Goal: Obtain resource: Download file/media

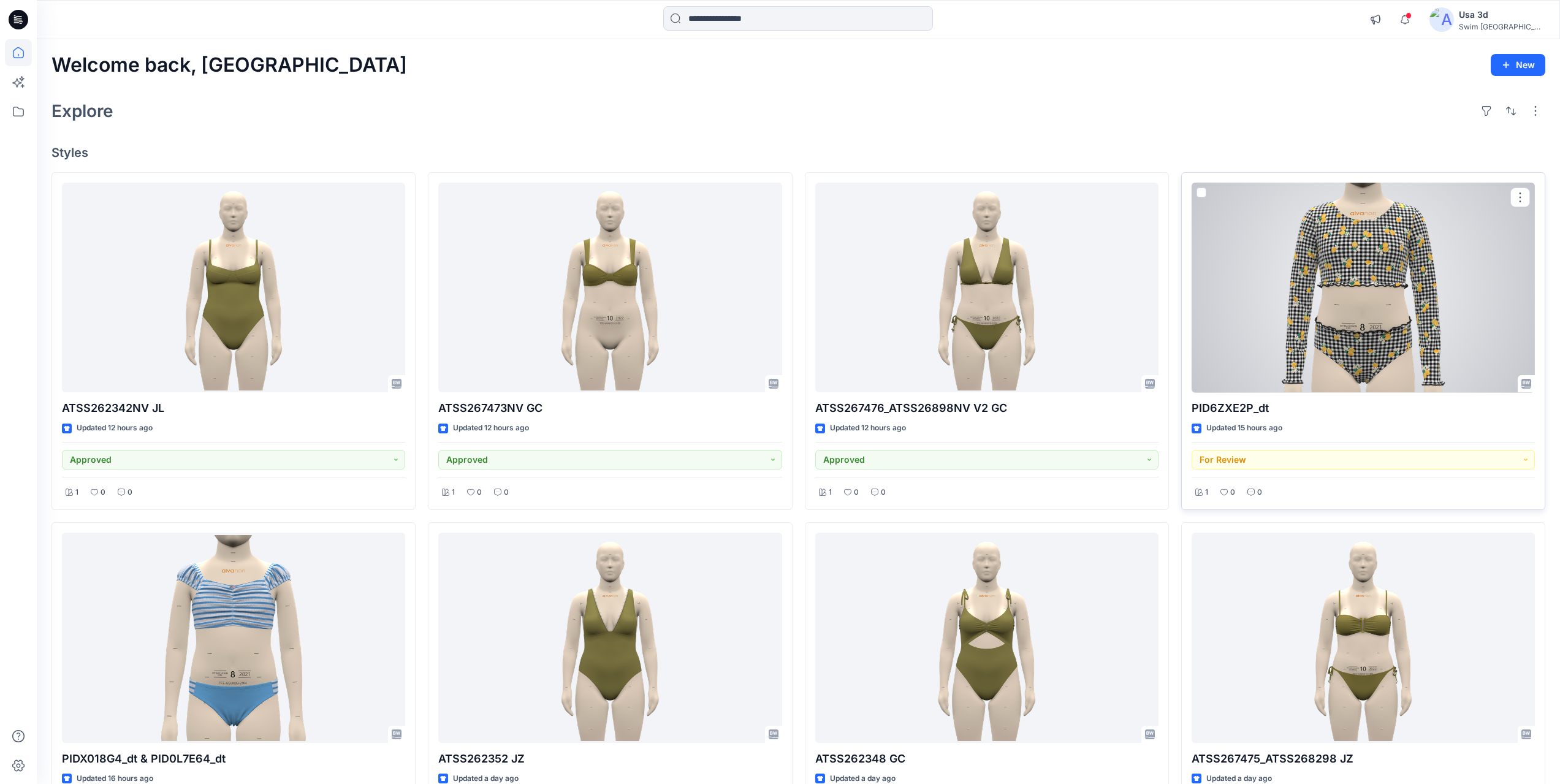
click at [1366, 307] on div at bounding box center [1363, 287] width 343 height 210
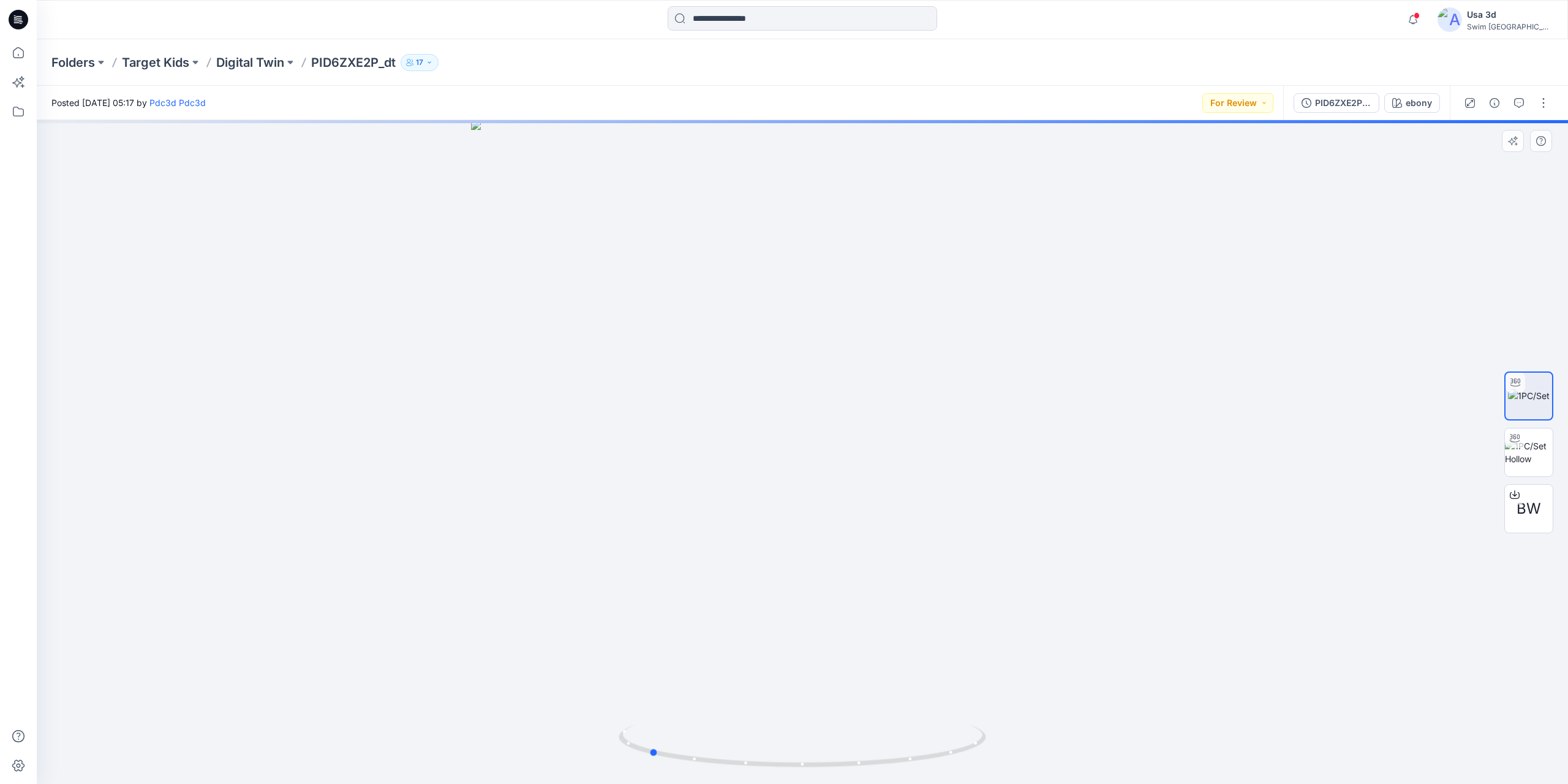
drag, startPoint x: 831, startPoint y: 390, endPoint x: 678, endPoint y: 389, distance: 153.0
click at [678, 389] on div at bounding box center [803, 452] width 1532 height 664
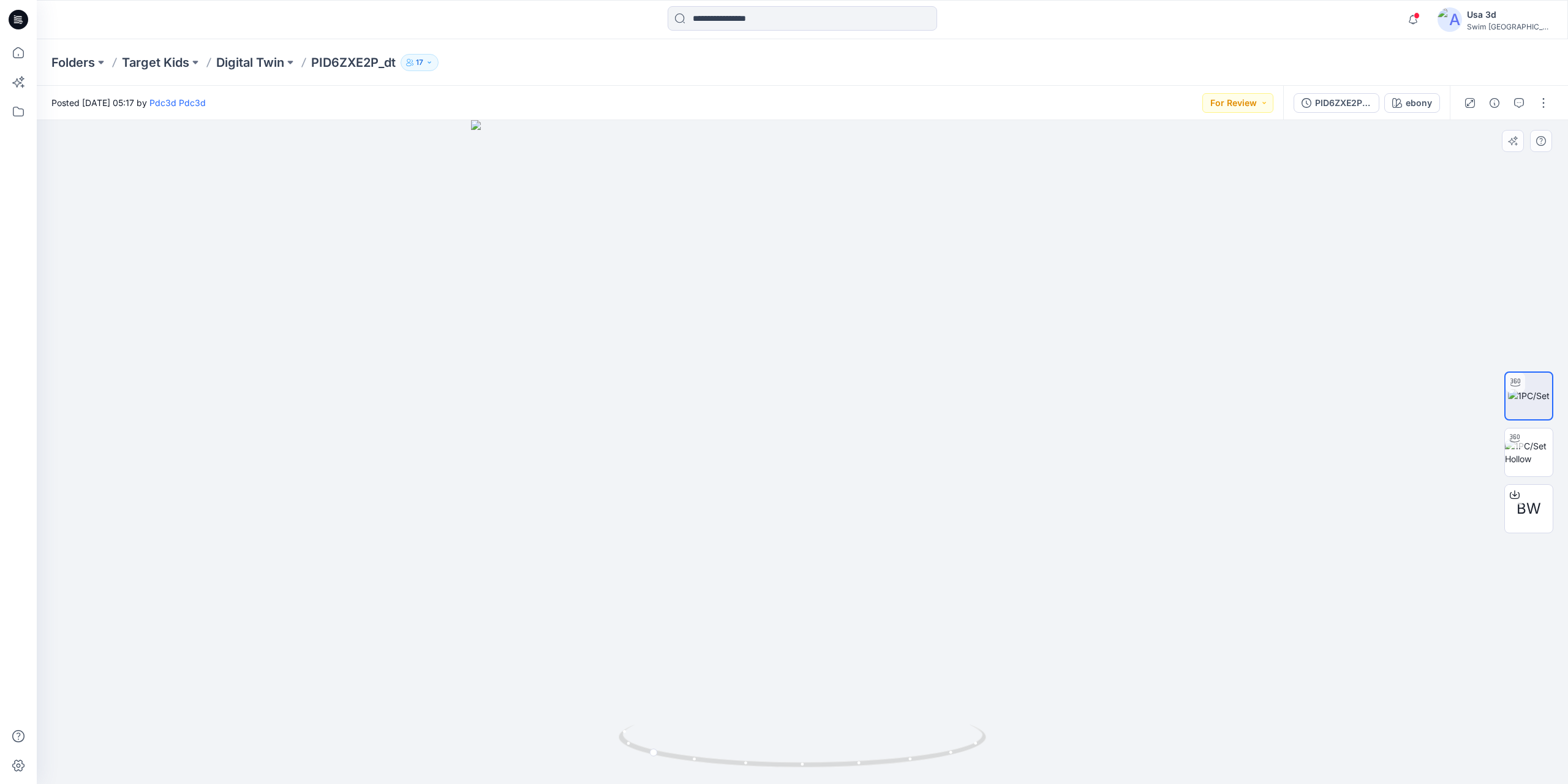
click at [688, 390] on div at bounding box center [803, 452] width 1532 height 664
click at [883, 403] on div at bounding box center [803, 452] width 1532 height 664
drag, startPoint x: 760, startPoint y: 406, endPoint x: 770, endPoint y: 406, distance: 10.0
click at [762, 406] on div at bounding box center [803, 452] width 1532 height 664
drag, startPoint x: 887, startPoint y: 406, endPoint x: 1002, endPoint y: 395, distance: 115.5
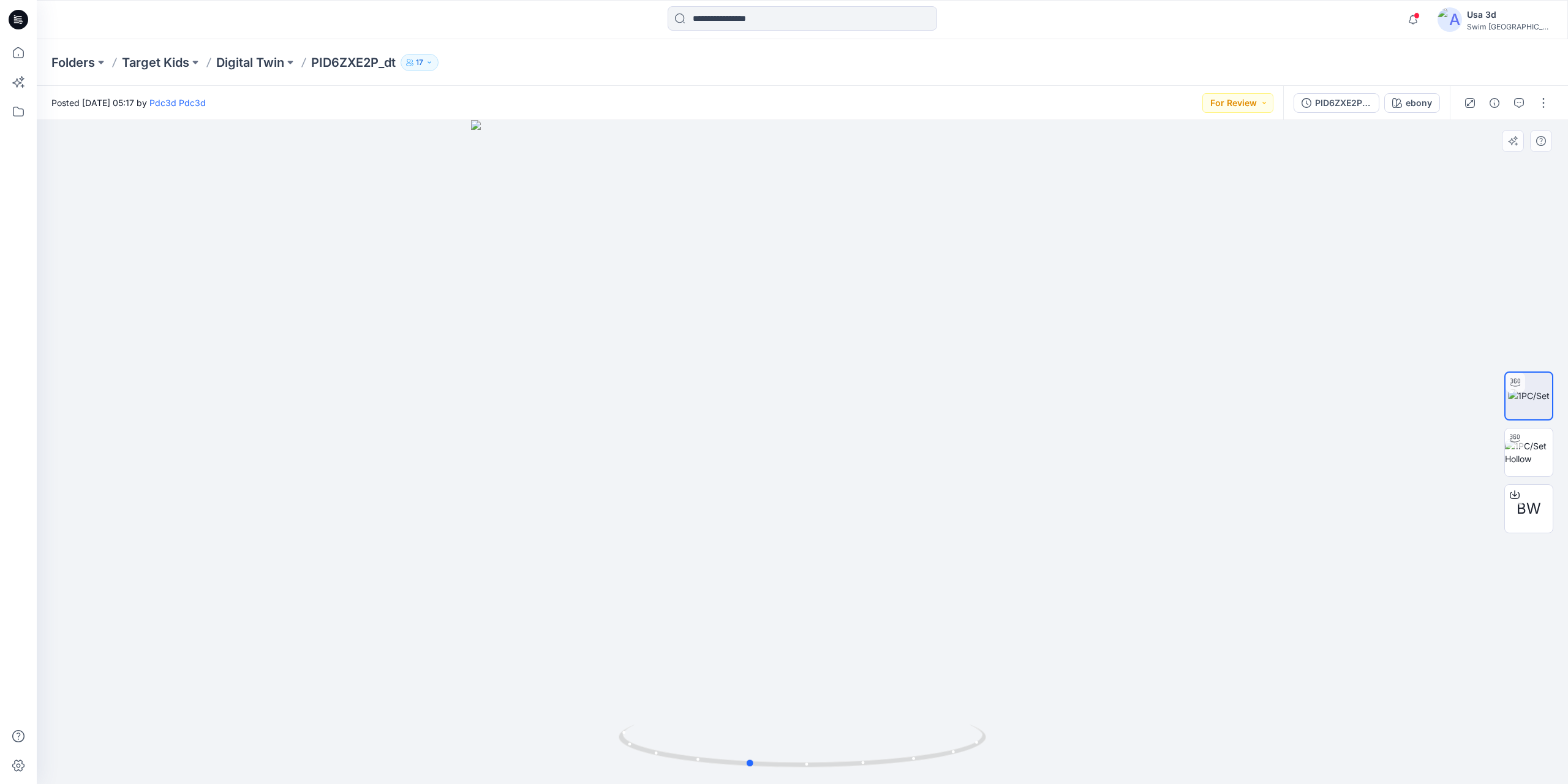
click at [974, 407] on div at bounding box center [803, 452] width 1532 height 664
click at [1348, 102] on div "PID6ZXE2P_dt_allsizes" at bounding box center [1343, 103] width 56 height 13
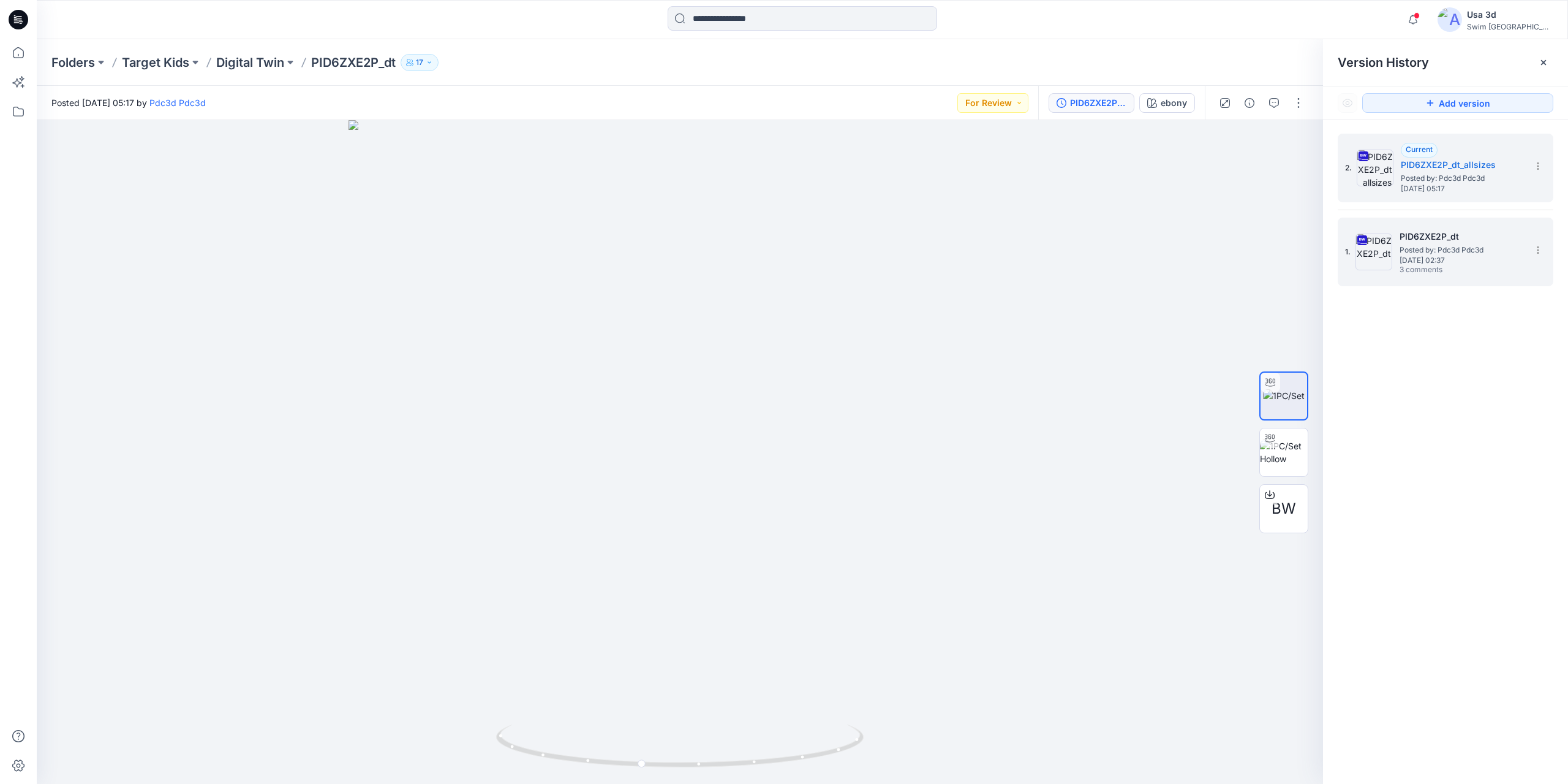
click at [1434, 261] on span "[DATE] 02:37" at bounding box center [1461, 260] width 123 height 8
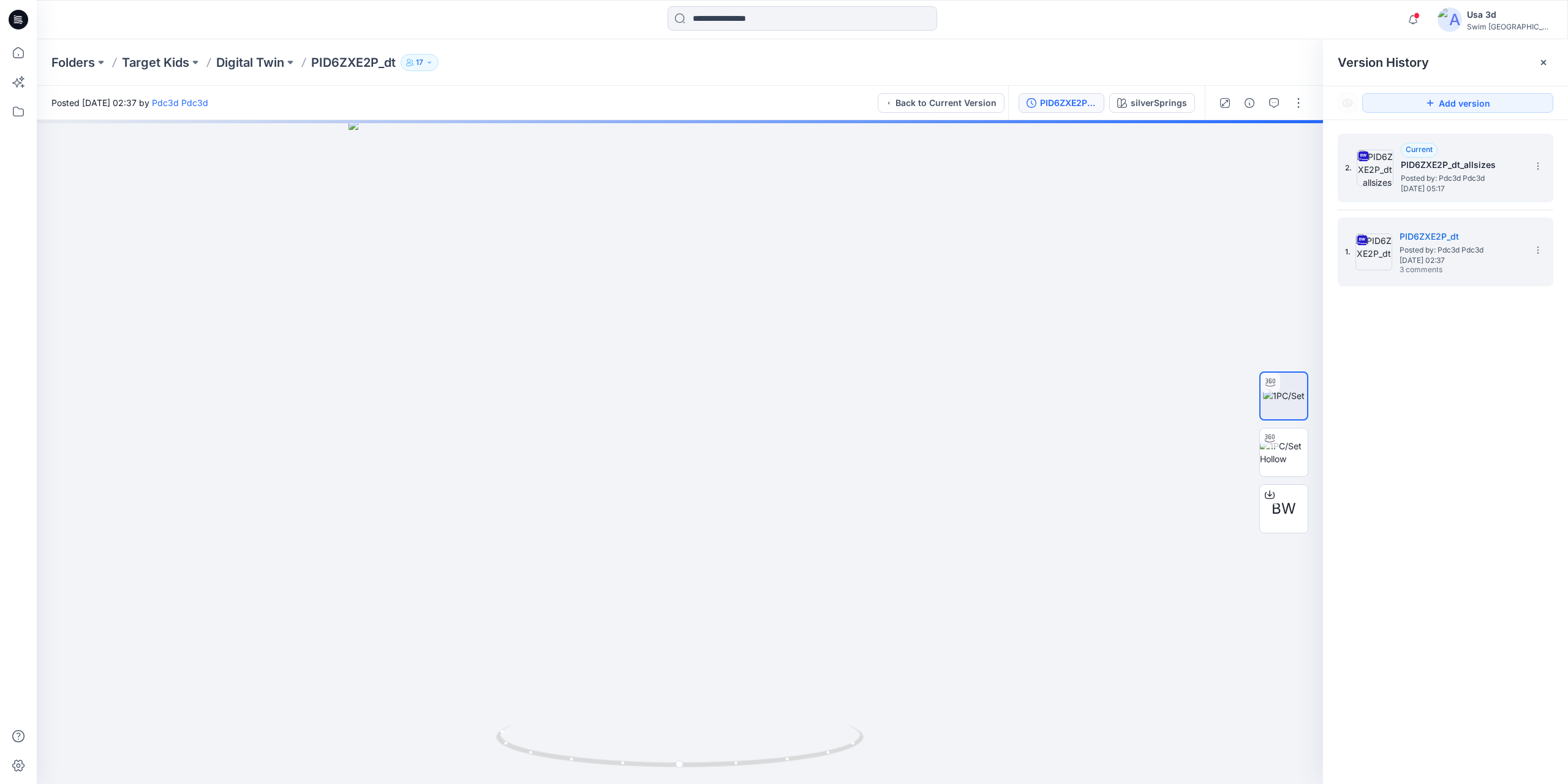
click at [1423, 151] on span "Current" at bounding box center [1419, 149] width 27 height 9
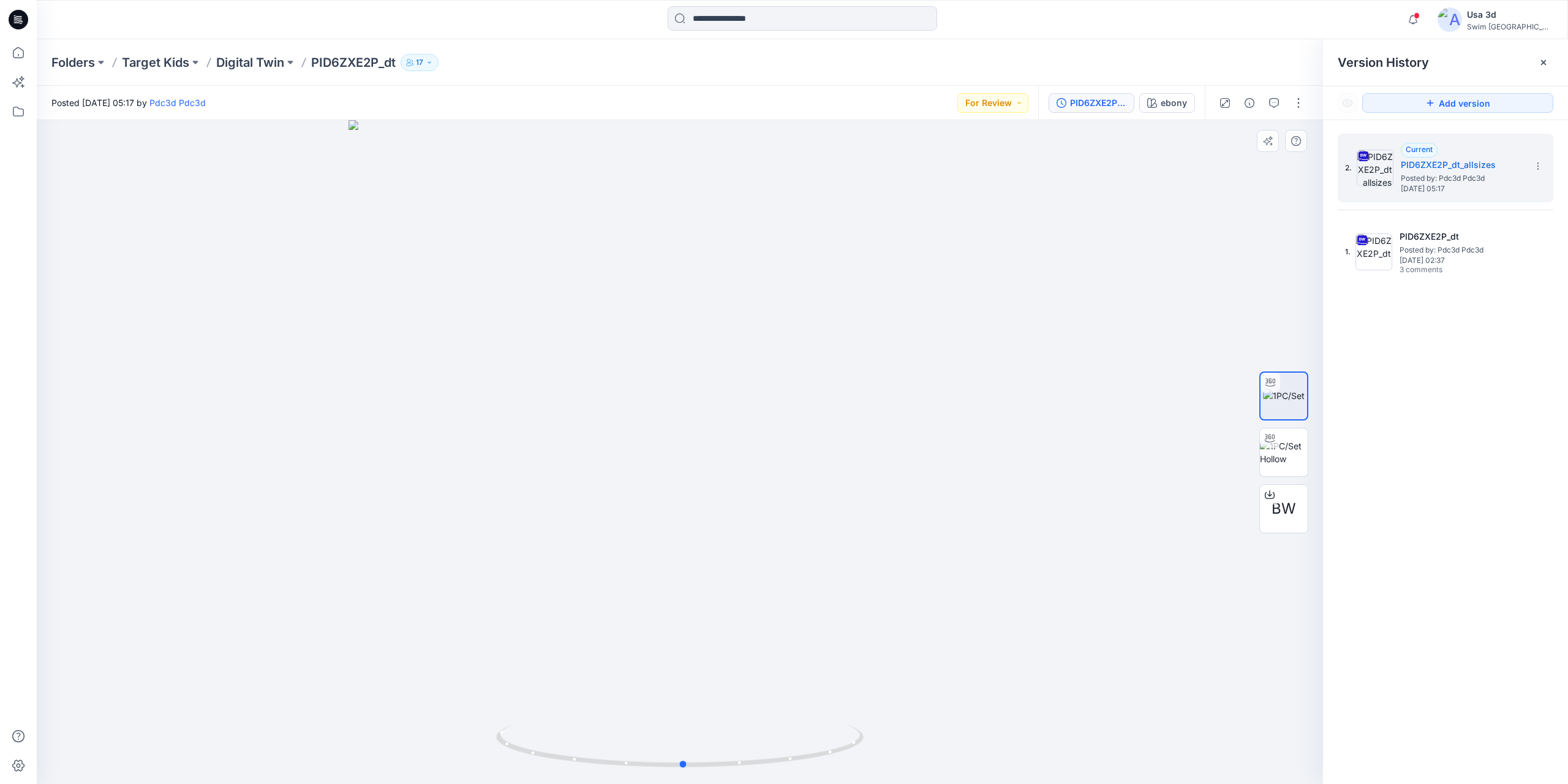
drag, startPoint x: 700, startPoint y: 444, endPoint x: 704, endPoint y: 437, distance: 8.1
click at [704, 437] on div at bounding box center [680, 452] width 1286 height 664
click at [1425, 275] on span "3 comments" at bounding box center [1442, 270] width 86 height 10
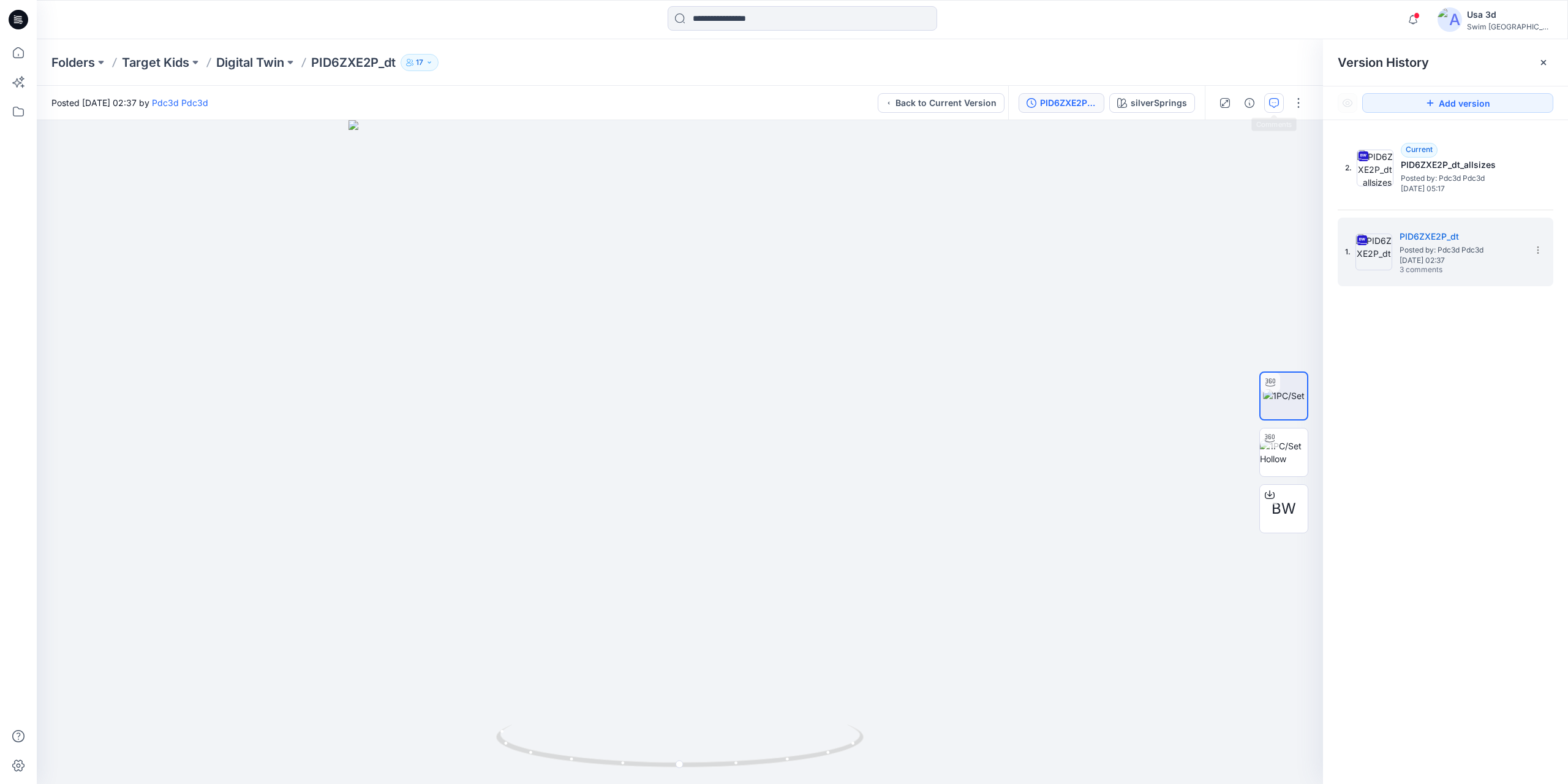
click at [1282, 104] on button "button" at bounding box center [1274, 103] width 19 height 19
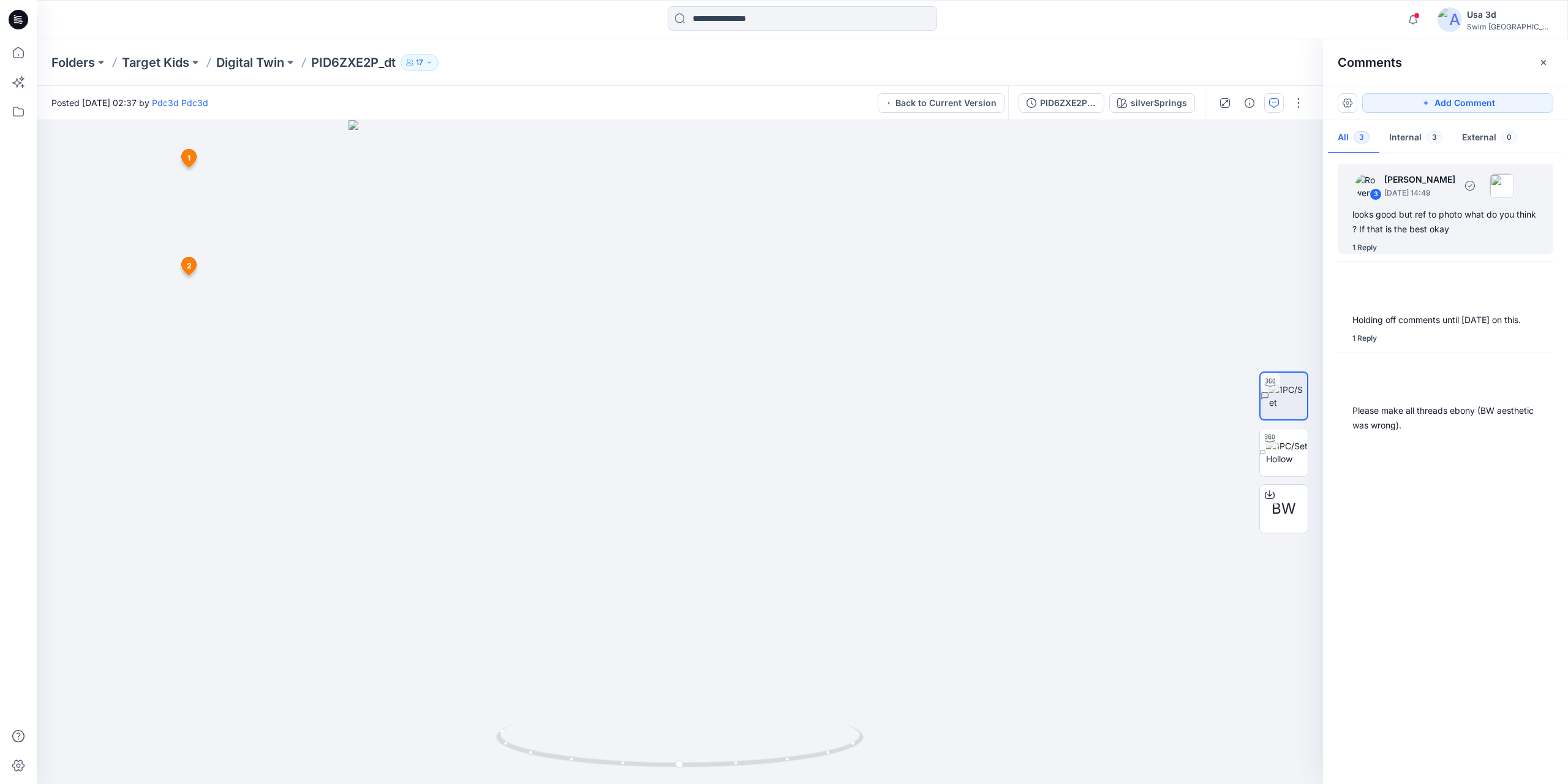
click at [1414, 231] on div "looks good but ref to photo what do you think ? If that is the best okay" at bounding box center [1445, 222] width 186 height 29
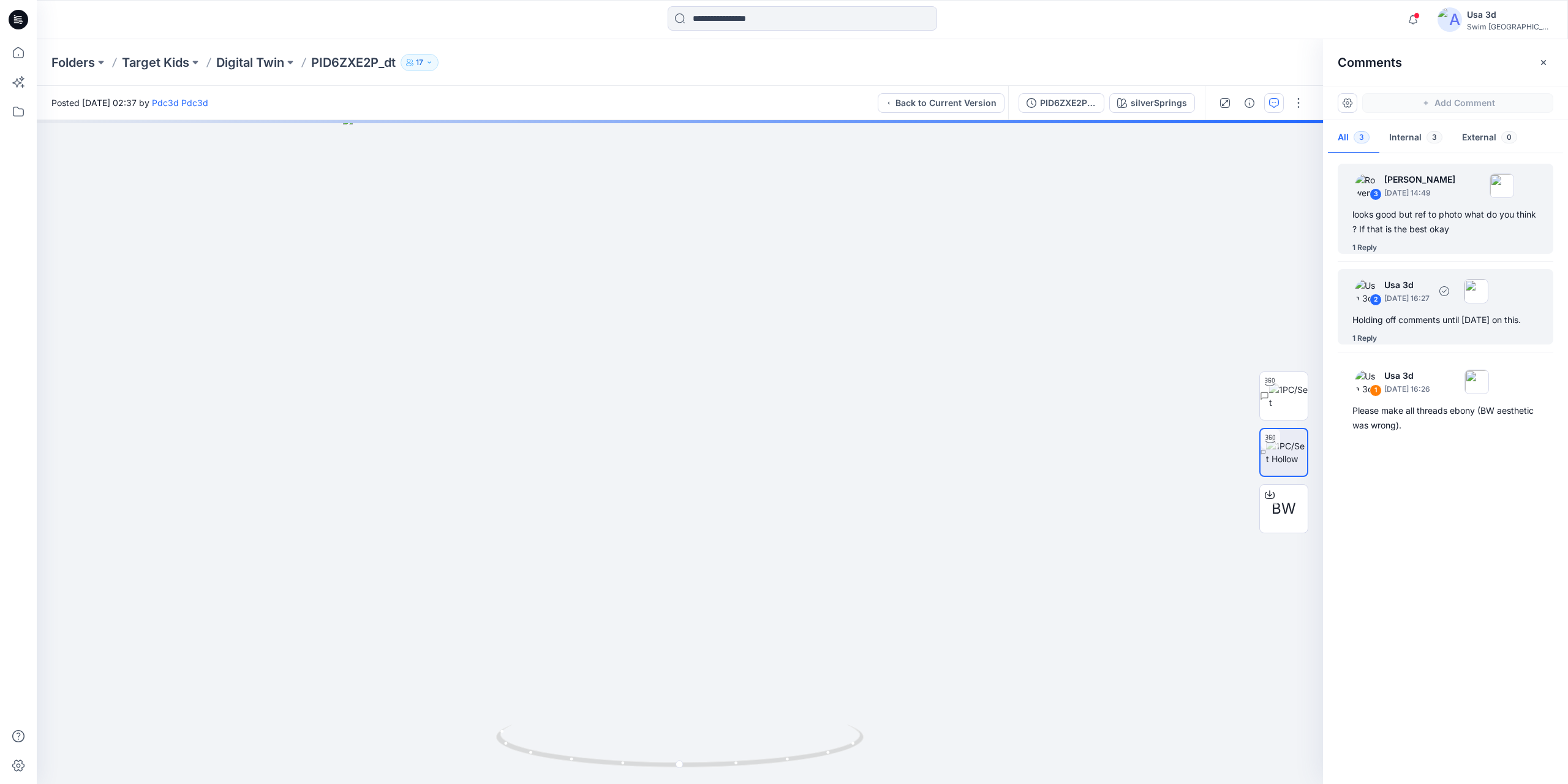
click at [1420, 300] on p "[DATE] 16:27" at bounding box center [1407, 298] width 46 height 12
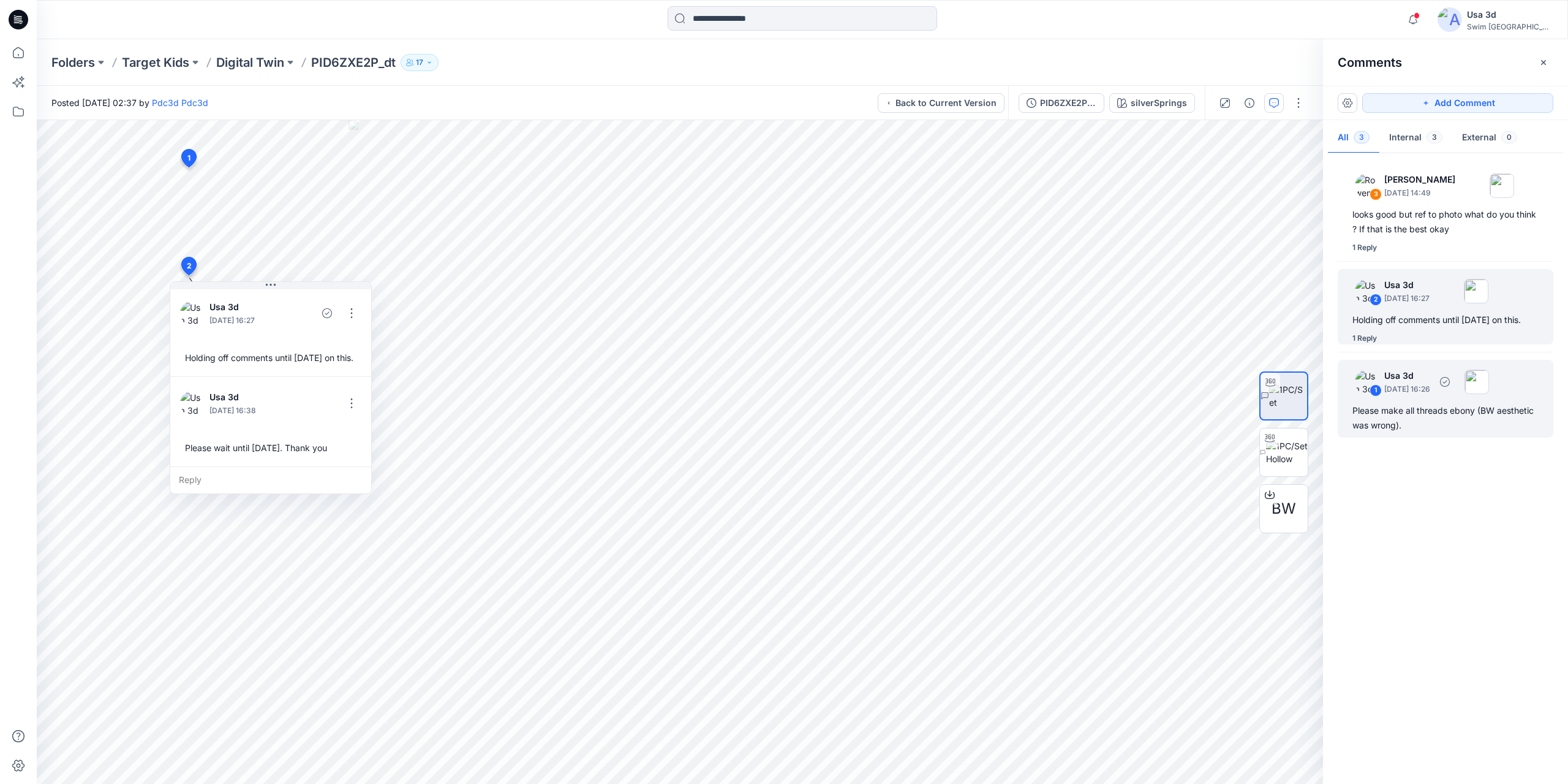
click at [1404, 399] on div "1 Usa 3d [DATE] 16:26 Please make all threads ebony (BW aesthetic was wrong)." at bounding box center [1445, 399] width 215 height 78
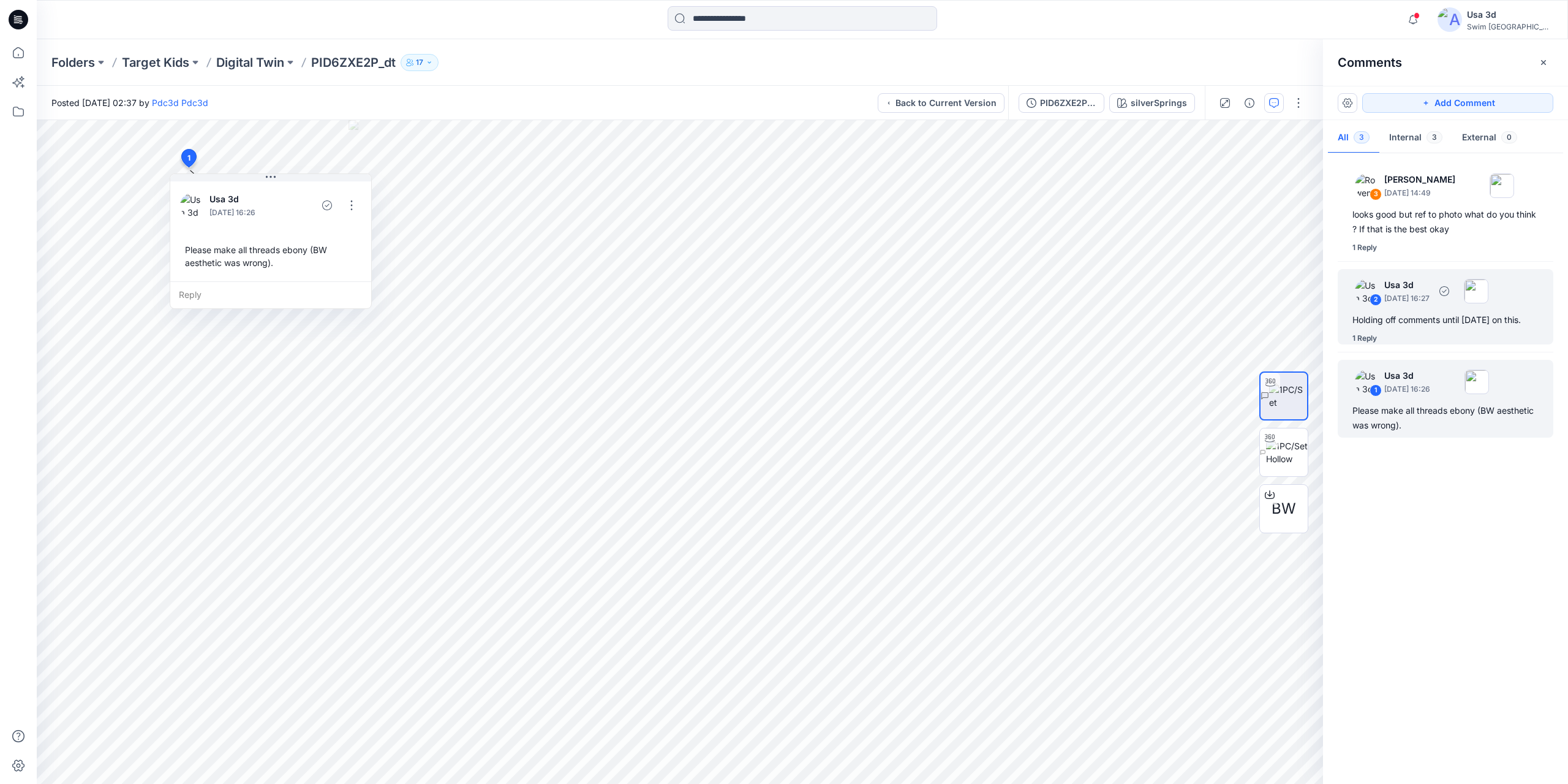
click at [1428, 318] on div "Holding off comments until [DATE] on this." at bounding box center [1445, 320] width 186 height 15
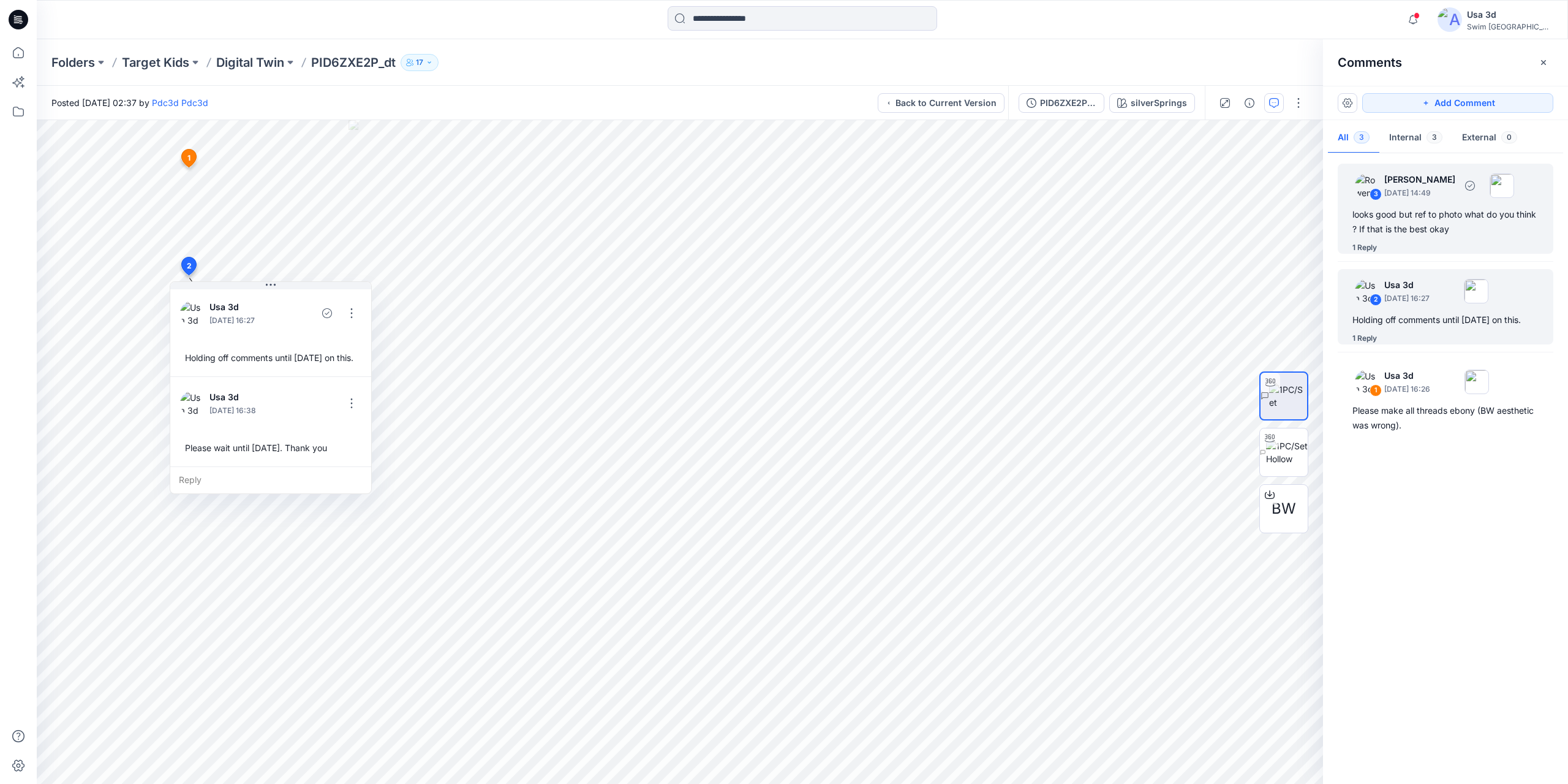
click at [1437, 229] on div "looks good but ref to photo what do you think ? If that is the best okay" at bounding box center [1445, 222] width 186 height 29
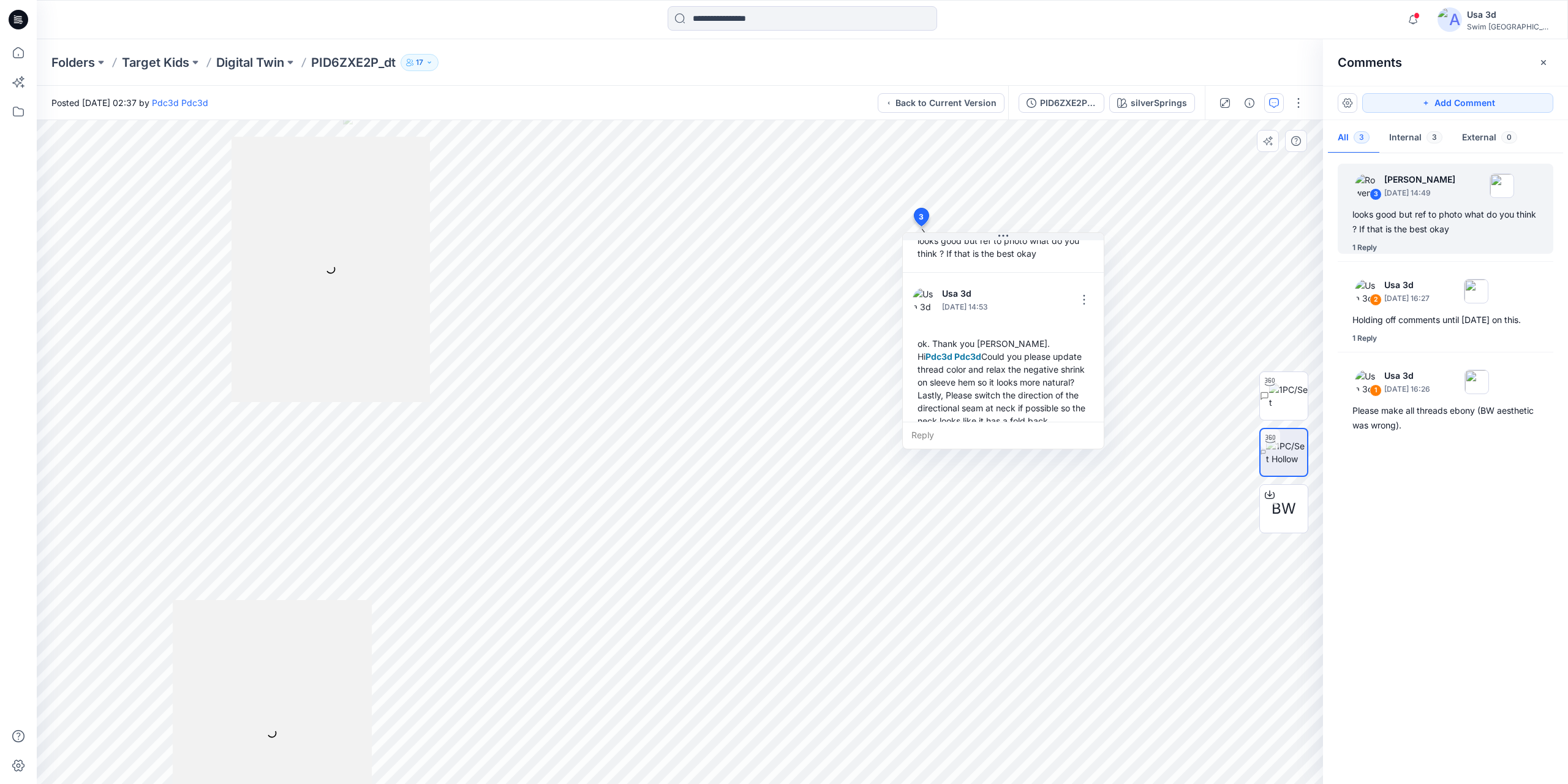
scroll to position [111, 0]
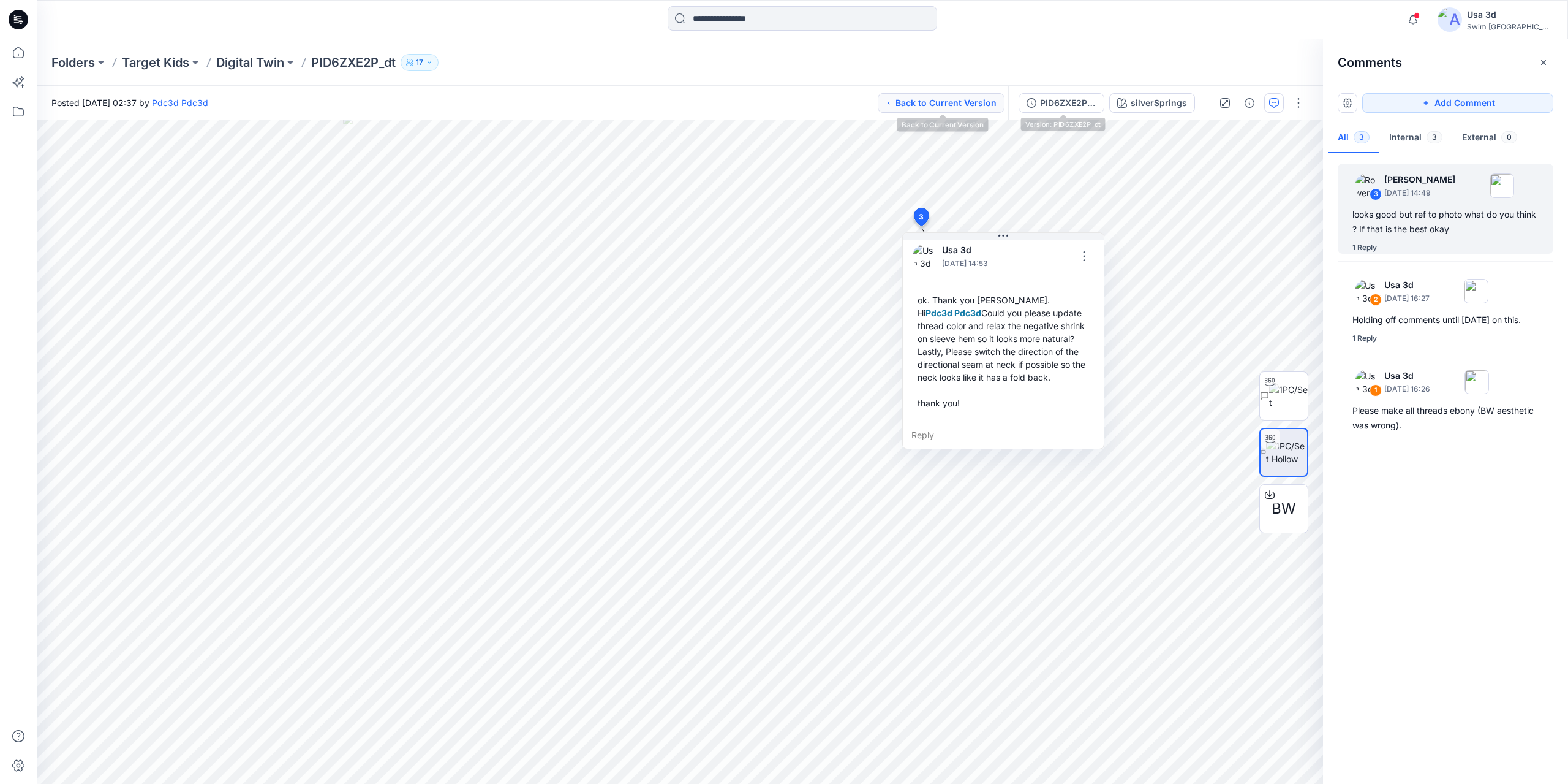
click at [943, 101] on button "Back to Current Version" at bounding box center [941, 103] width 127 height 19
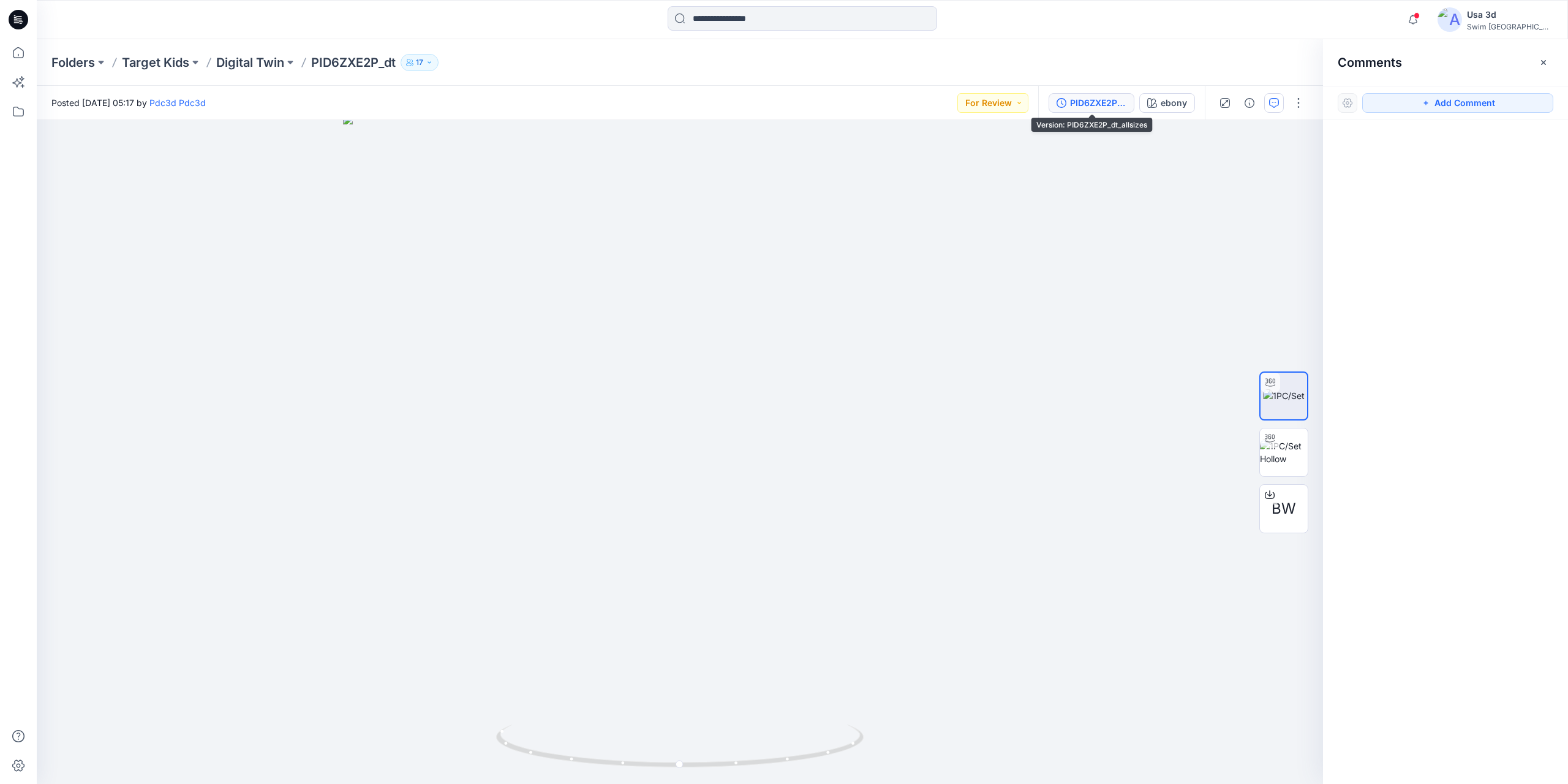
click at [1107, 99] on div "PID6ZXE2P_dt_allsizes" at bounding box center [1098, 103] width 56 height 13
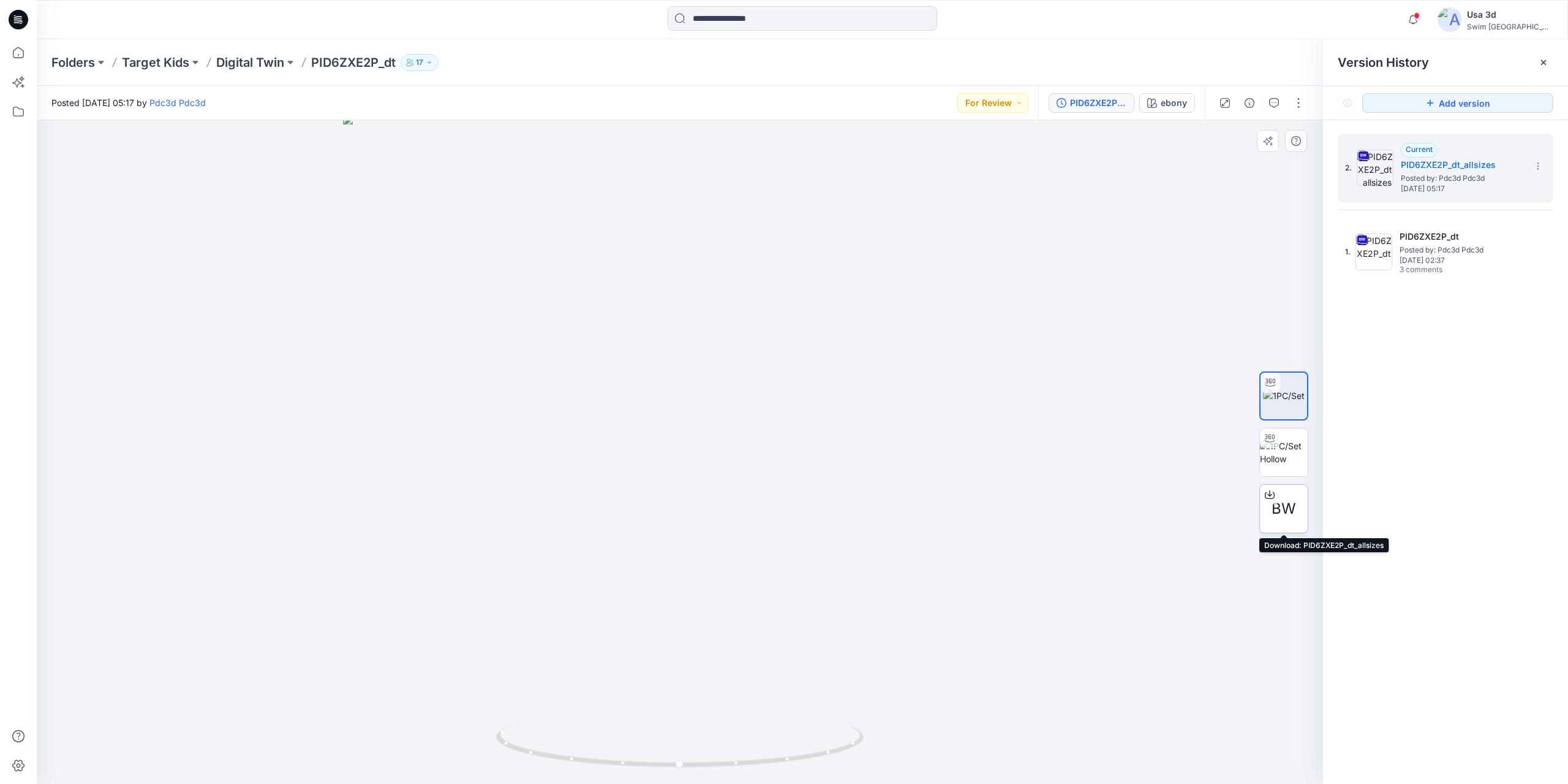
click at [1282, 518] on span "BW" at bounding box center [1284, 508] width 25 height 22
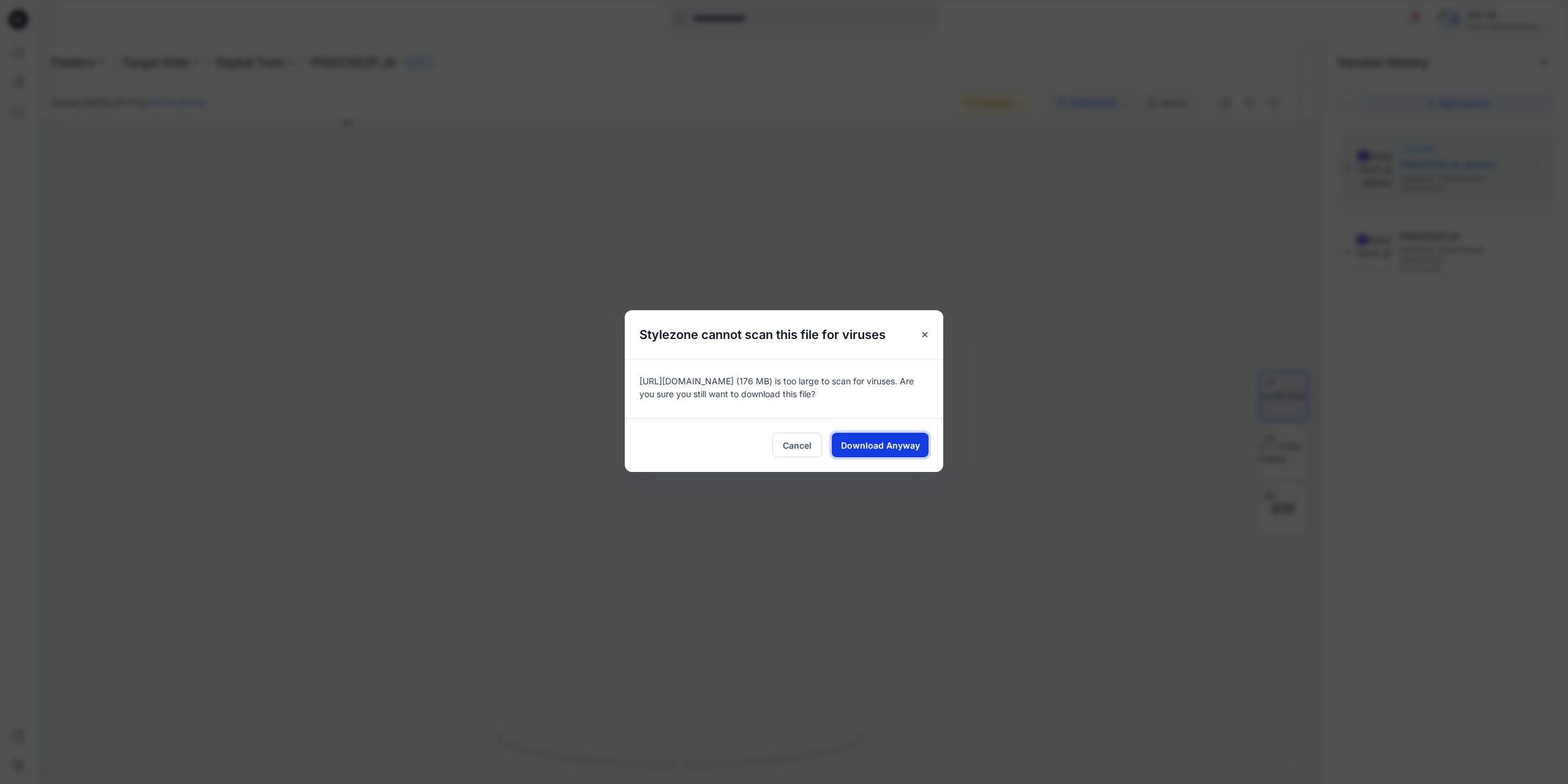
click at [917, 449] on span "Download Anyway" at bounding box center [880, 445] width 79 height 13
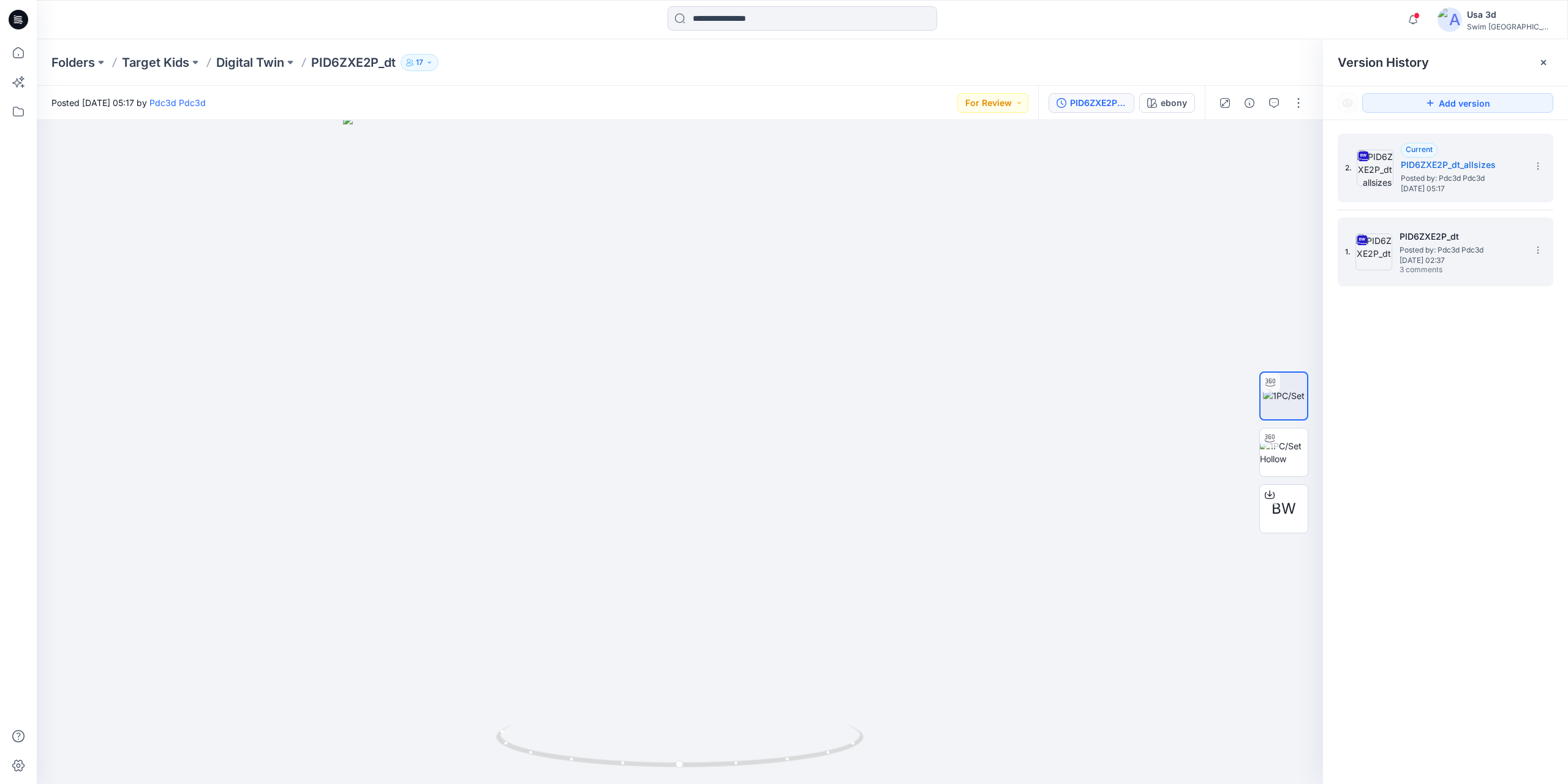
click at [1466, 246] on span "Posted by: Pdc3d Pdc3d" at bounding box center [1461, 250] width 123 height 12
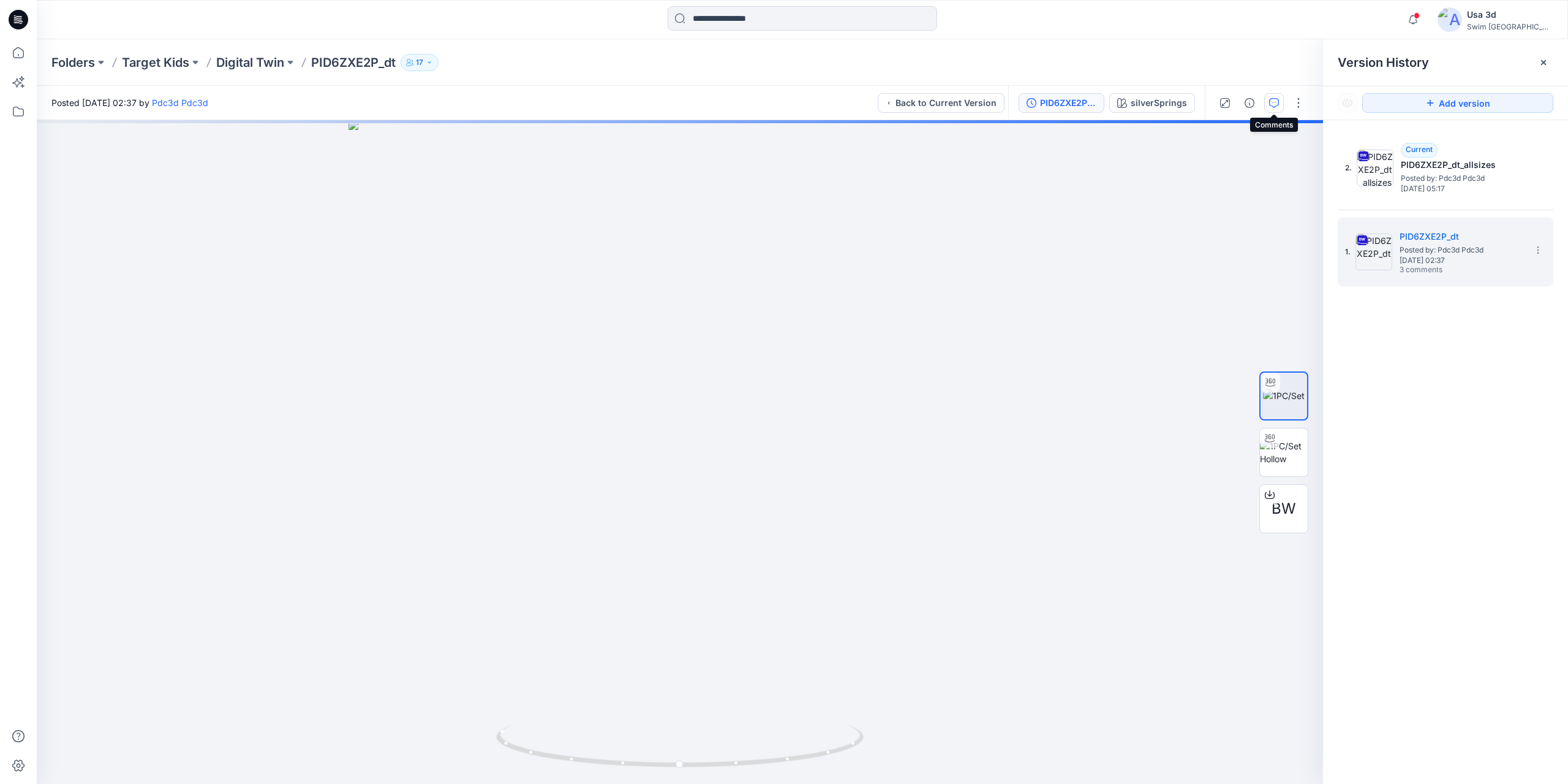
click at [1268, 104] on button "button" at bounding box center [1274, 103] width 19 height 19
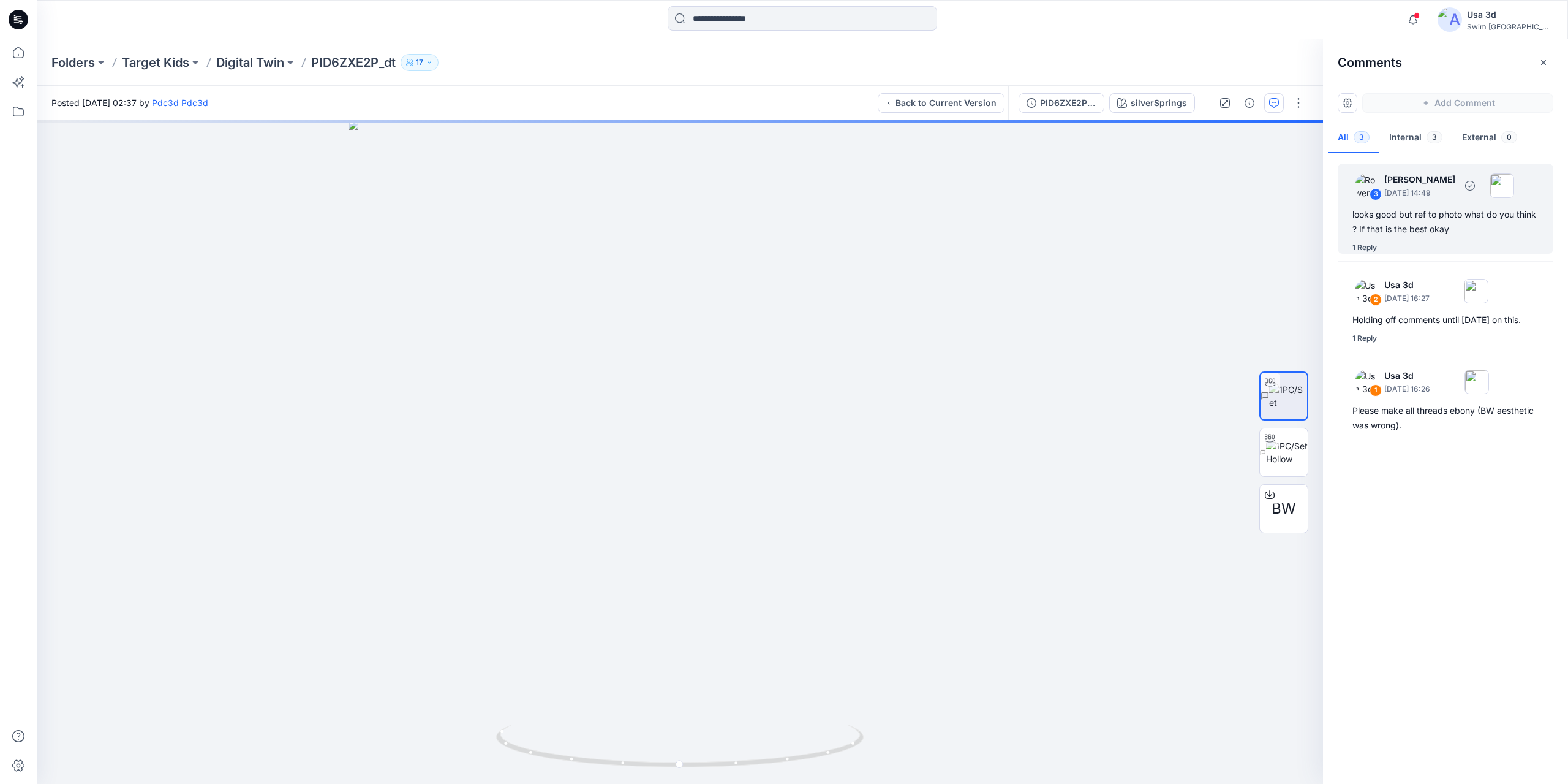
click at [1439, 227] on div "looks good but ref to photo what do you think ? If that is the best okay" at bounding box center [1445, 222] width 186 height 29
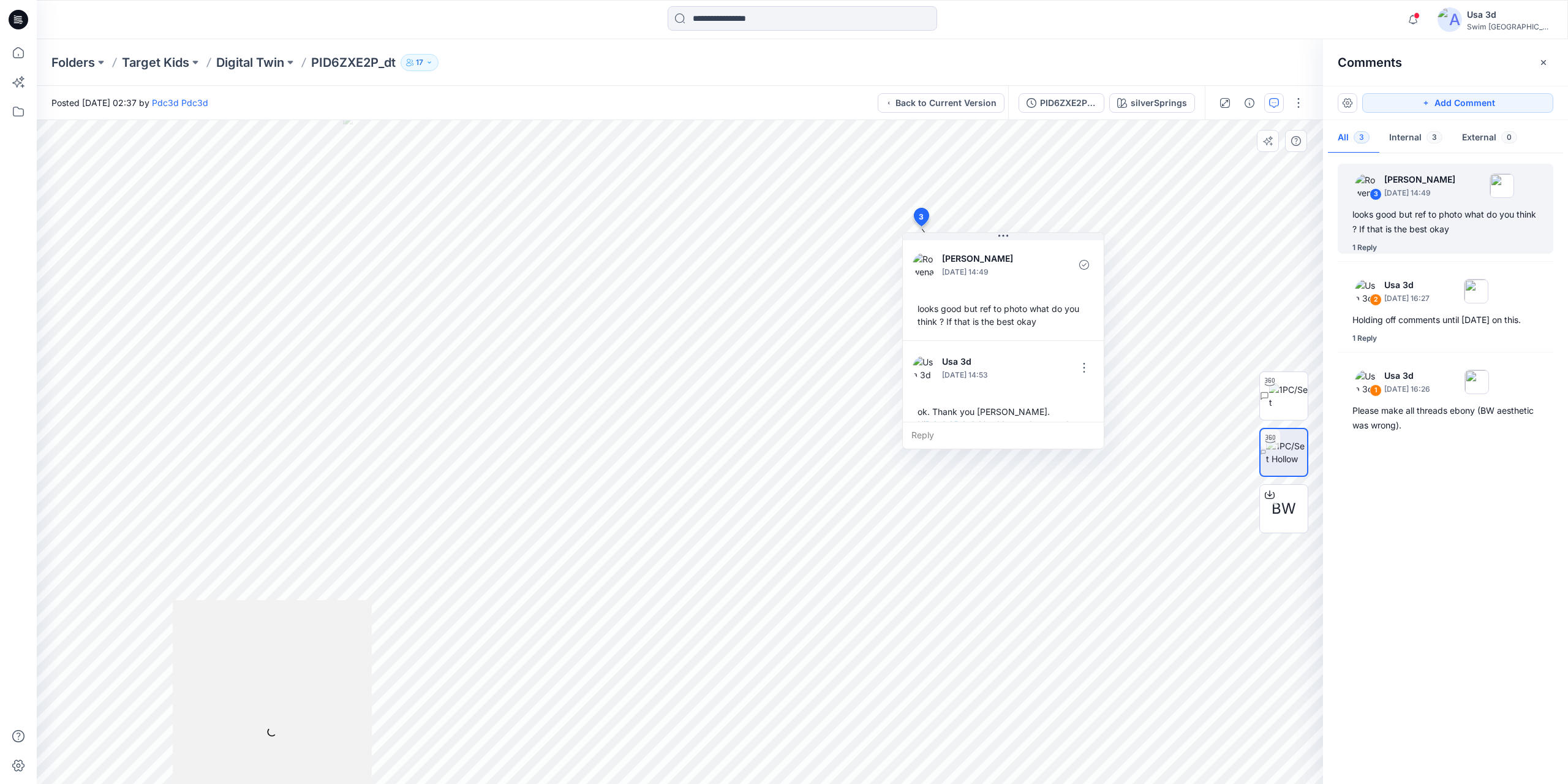
click at [1008, 311] on div "looks good but ref to photo what do you think ? If that is the best okay" at bounding box center [1003, 315] width 181 height 36
